Goal: Task Accomplishment & Management: Use online tool/utility

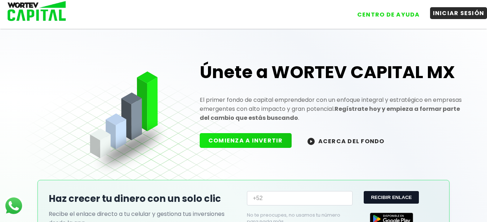
click at [457, 15] on button "INICIAR SESIÓN" at bounding box center [458, 13] width 57 height 12
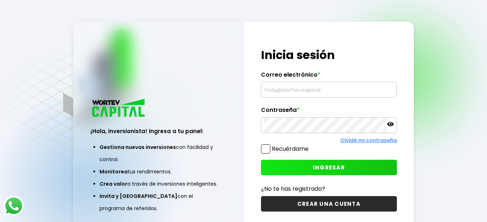
click at [295, 88] on input "text" at bounding box center [328, 89] width 129 height 15
click at [292, 95] on input "text" at bounding box center [328, 89] width 129 height 15
type input "[EMAIL_ADDRESS][DOMAIN_NAME]"
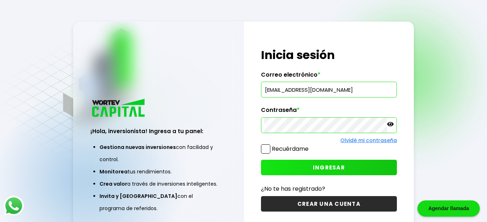
click at [268, 152] on span at bounding box center [265, 148] width 9 height 9
click at [310, 146] on input "Recuérdame" at bounding box center [310, 146] width 0 height 0
click at [322, 171] on button "INGRESAR" at bounding box center [329, 167] width 136 height 15
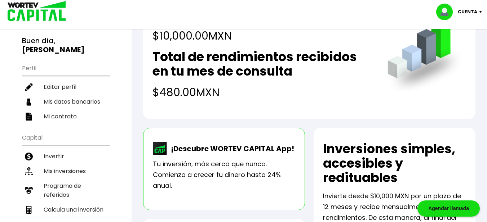
scroll to position [36, 0]
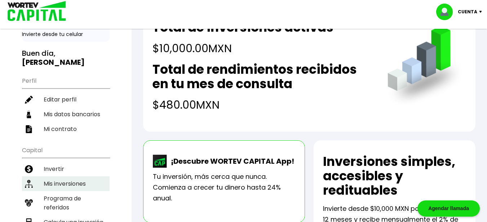
click at [52, 178] on li "Mis inversiones" at bounding box center [66, 184] width 88 height 15
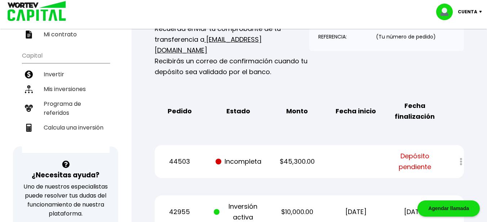
scroll to position [144, 0]
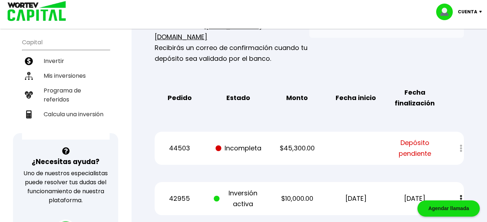
click at [461, 141] on div at bounding box center [455, 148] width 15 height 15
click at [414, 139] on span "Depósito pendiente" at bounding box center [414, 149] width 49 height 22
click at [290, 143] on p "$45,300.00" at bounding box center [296, 148] width 49 height 11
click at [311, 143] on p "$45,300.00" at bounding box center [296, 148] width 49 height 11
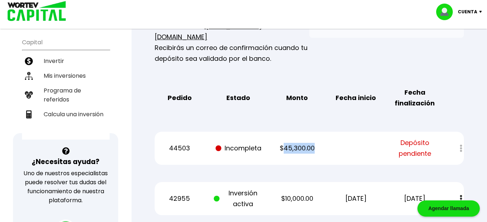
click at [327, 139] on div "44503 Incompleta $45,300.00 Depósito pendiente" at bounding box center [309, 148] width 309 height 33
click at [439, 144] on span "Depósito pendiente" at bounding box center [414, 149] width 49 height 22
click at [411, 138] on span "Depósito pendiente" at bounding box center [414, 149] width 49 height 22
click at [417, 143] on span "Depósito pendiente" at bounding box center [414, 149] width 49 height 22
click at [309, 193] on p "$10,000.00" at bounding box center [296, 198] width 49 height 11
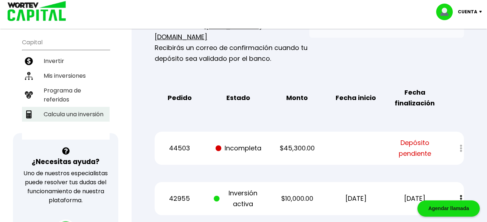
click at [76, 108] on li "Calcula una inversión" at bounding box center [66, 114] width 88 height 15
select select "1"
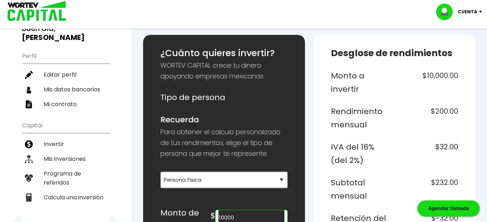
scroll to position [72, 0]
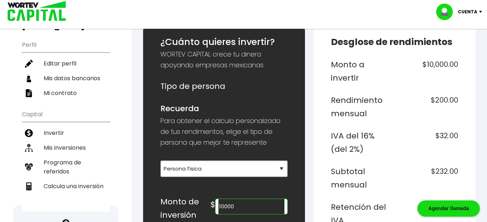
click at [432, 66] on h6 "$10,000.00" at bounding box center [427, 71] width 61 height 27
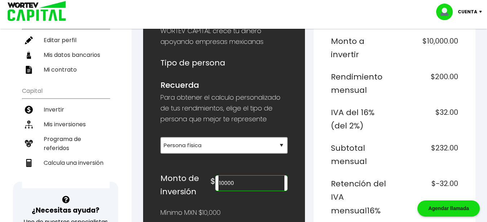
scroll to position [108, 0]
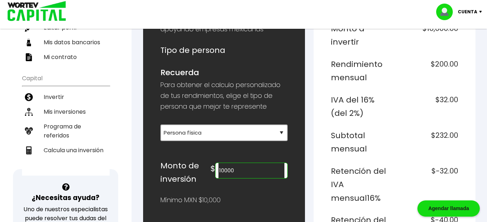
click at [235, 173] on input "10000" at bounding box center [251, 170] width 66 height 15
click at [255, 168] on input "503000" at bounding box center [251, 170] width 66 height 15
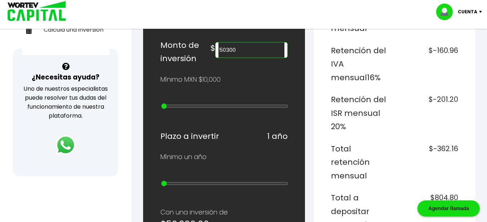
scroll to position [216, 0]
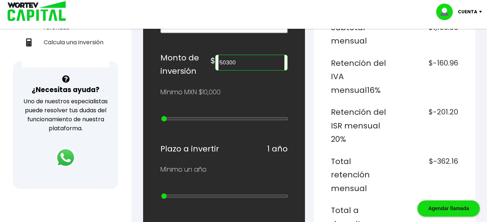
click at [242, 65] on input "50300" at bounding box center [251, 62] width 66 height 15
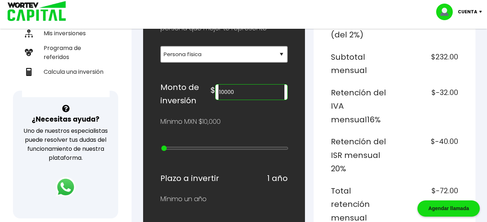
scroll to position [144, 0]
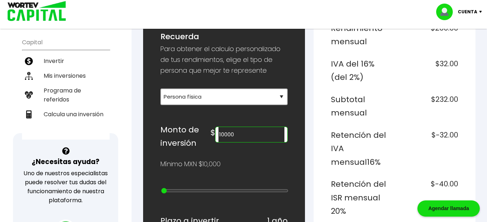
click at [233, 137] on input "10000" at bounding box center [251, 134] width 66 height 15
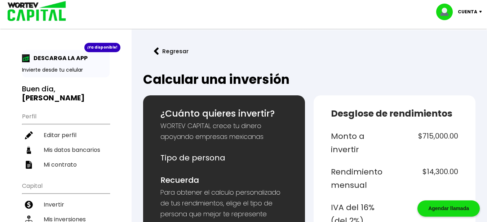
scroll to position [0, 0]
type input "715000"
click at [465, 10] on p "Cuenta" at bounding box center [466, 11] width 19 height 11
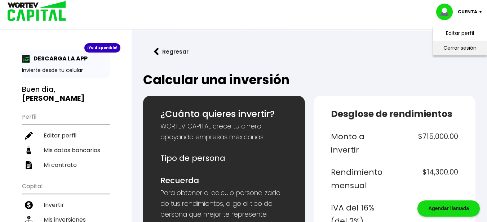
click at [463, 47] on li "Cerrar sesión" at bounding box center [460, 48] width 58 height 15
